Goal: Transaction & Acquisition: Book appointment/travel/reservation

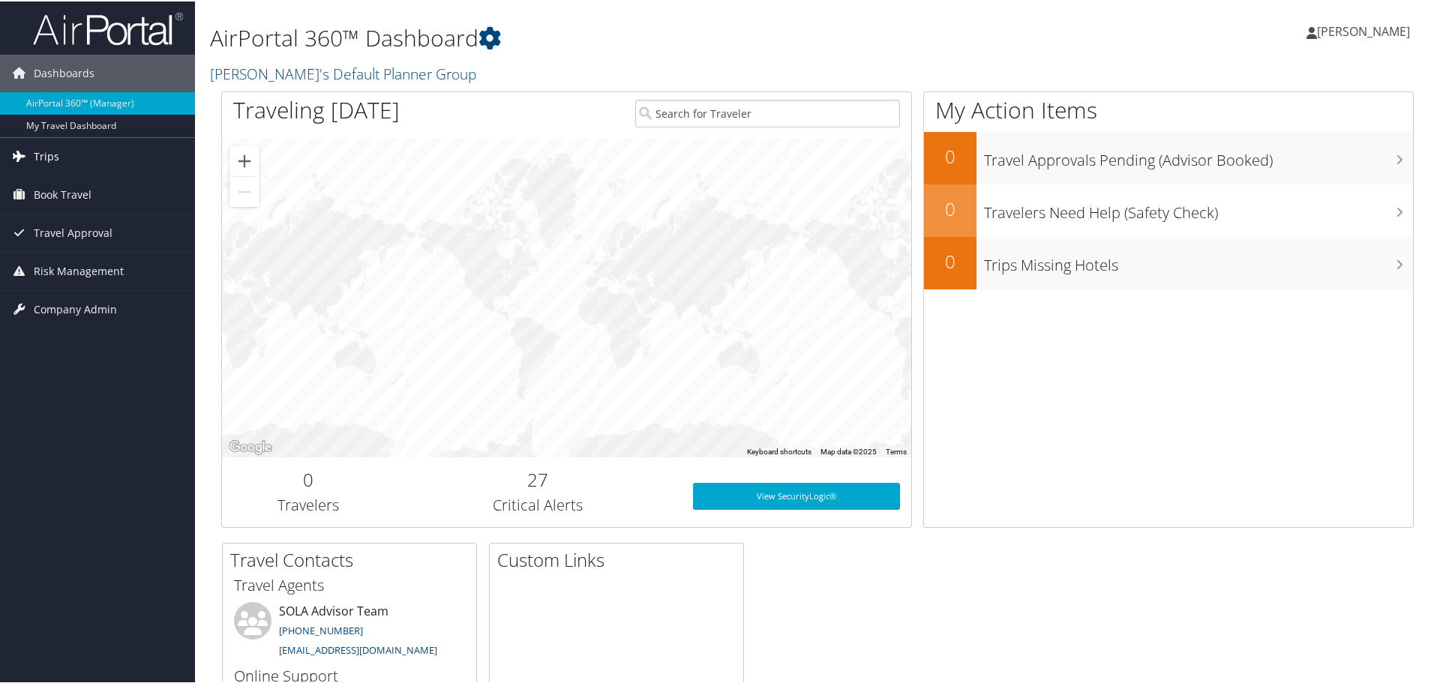
click at [52, 170] on span "Trips" at bounding box center [47, 156] width 26 height 38
click at [55, 260] on span "Book Travel" at bounding box center [63, 261] width 58 height 38
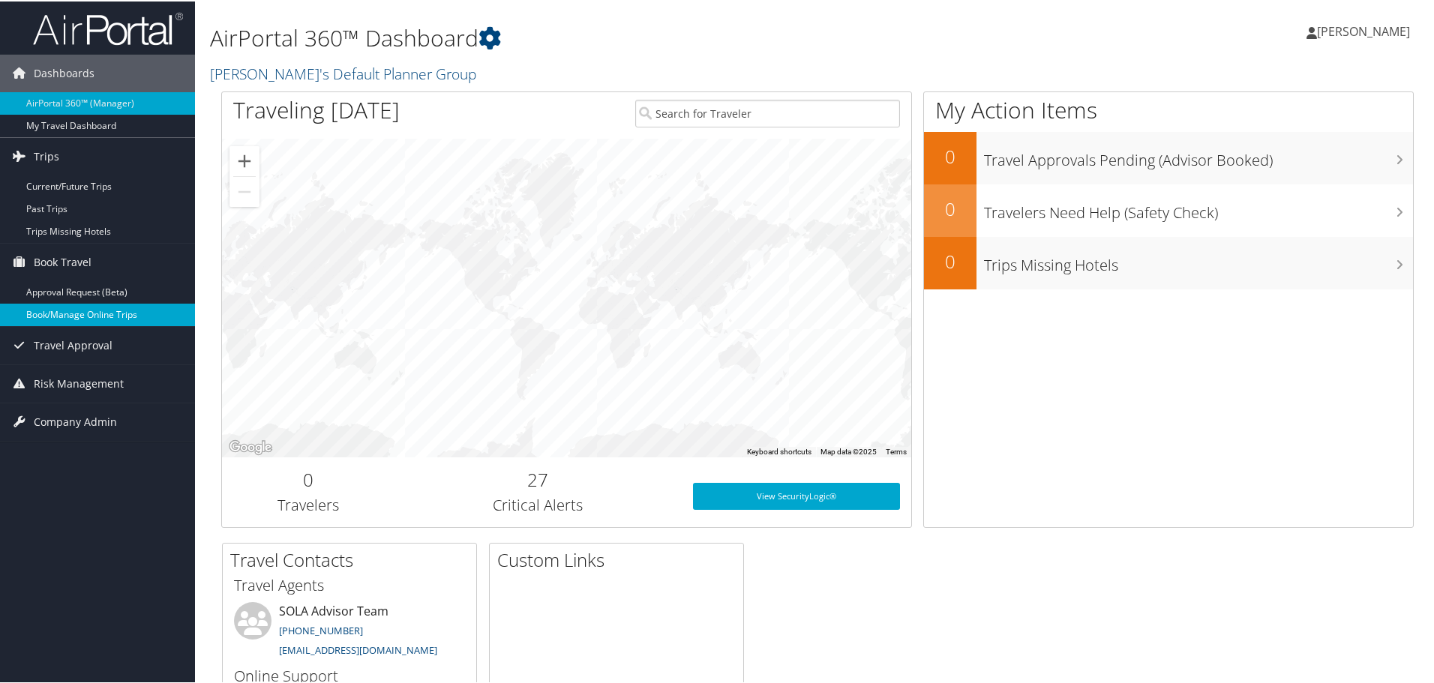
click at [66, 317] on link "Book/Manage Online Trips" at bounding box center [97, 313] width 195 height 23
